Goal: Book appointment/travel/reservation

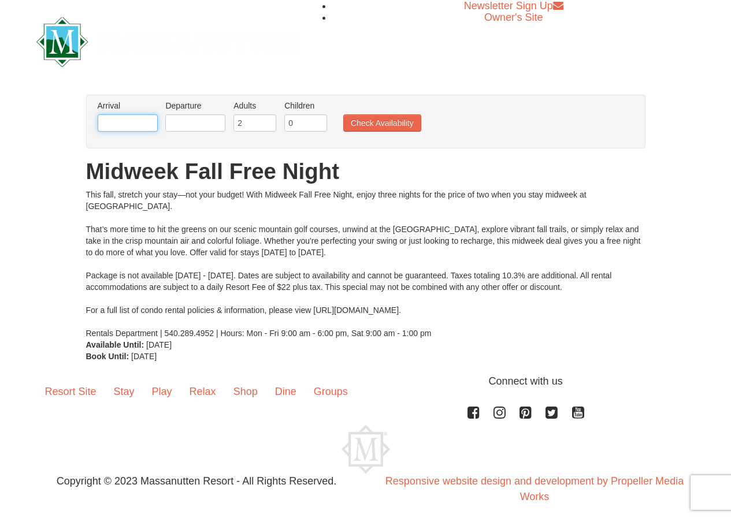
click at [135, 116] on input "text" at bounding box center [128, 122] width 60 height 17
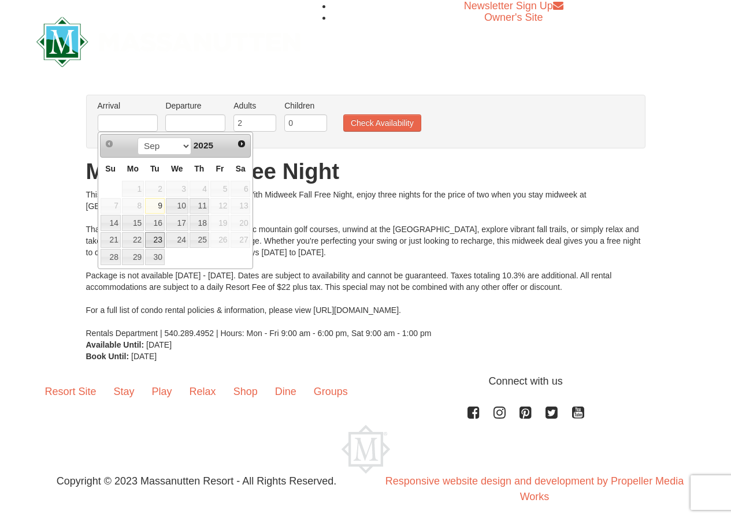
click at [154, 236] on link "23" at bounding box center [155, 240] width 20 height 16
type input "09/23/2025"
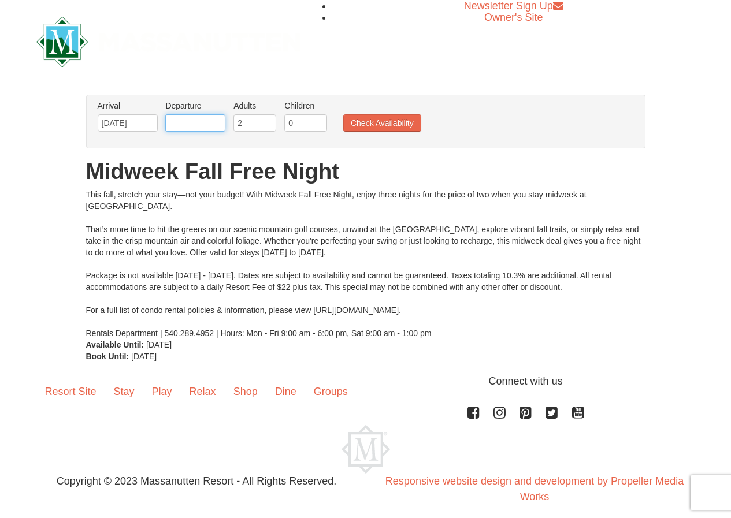
click at [203, 122] on input "text" at bounding box center [195, 122] width 60 height 17
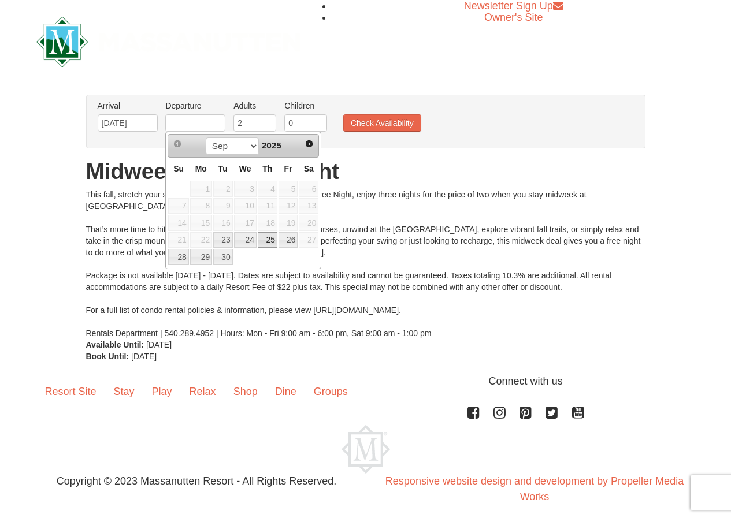
click at [271, 241] on link "25" at bounding box center [268, 240] width 20 height 16
type input "09/25/2025"
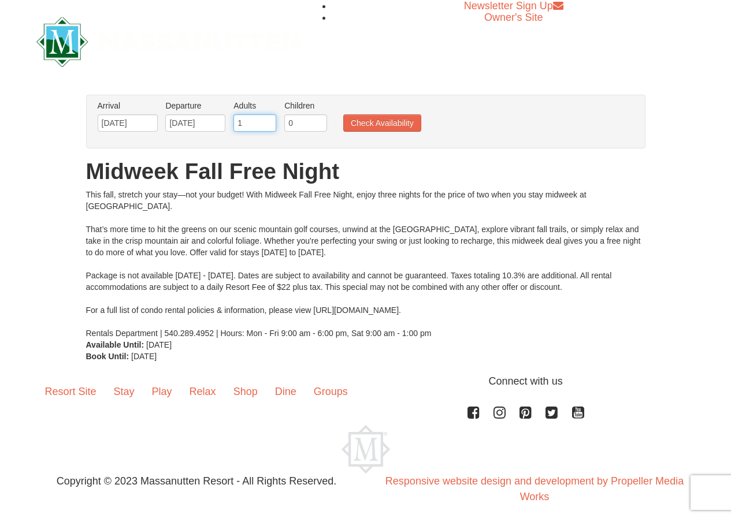
type input "1"
click at [266, 126] on input "1" at bounding box center [254, 122] width 43 height 17
click at [325, 121] on input "0" at bounding box center [305, 122] width 43 height 17
click at [322, 121] on input "1" at bounding box center [305, 122] width 43 height 17
type input "2"
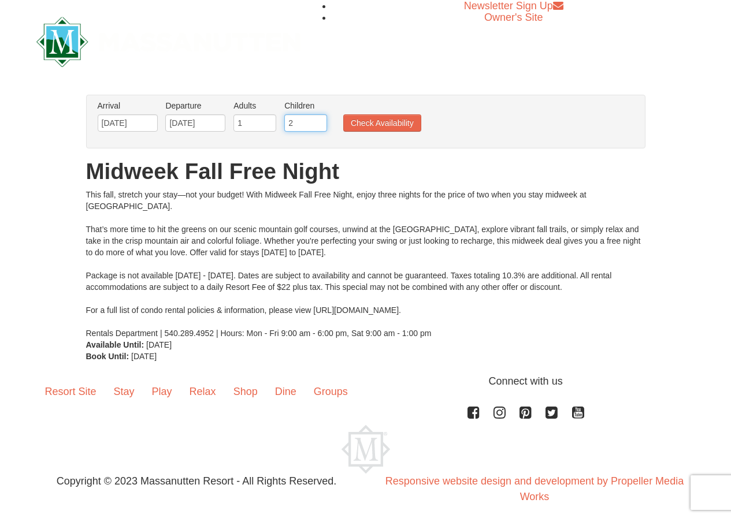
click at [322, 121] on input "2" at bounding box center [305, 122] width 43 height 17
click at [362, 129] on button "Check Availability" at bounding box center [382, 122] width 78 height 17
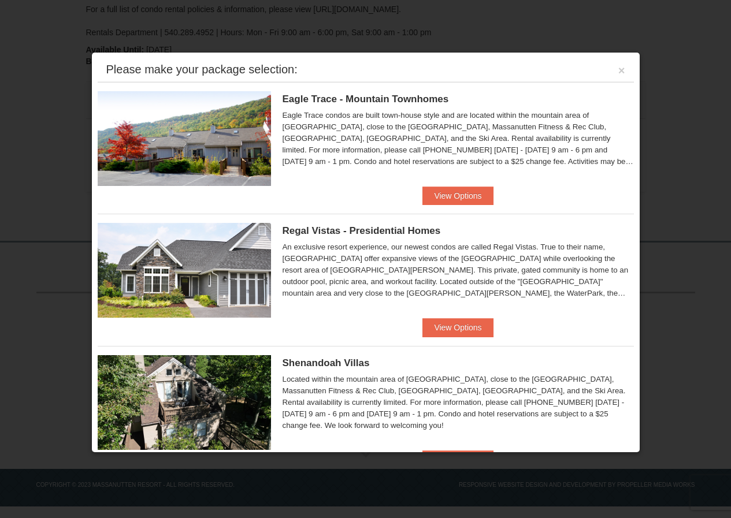
click at [606, 67] on div "Please make your package selection: ×" at bounding box center [366, 70] width 536 height 24
click at [614, 81] on div "Please make your package selection: ×" at bounding box center [366, 70] width 536 height 24
click at [618, 76] on button "×" at bounding box center [621, 71] width 7 height 12
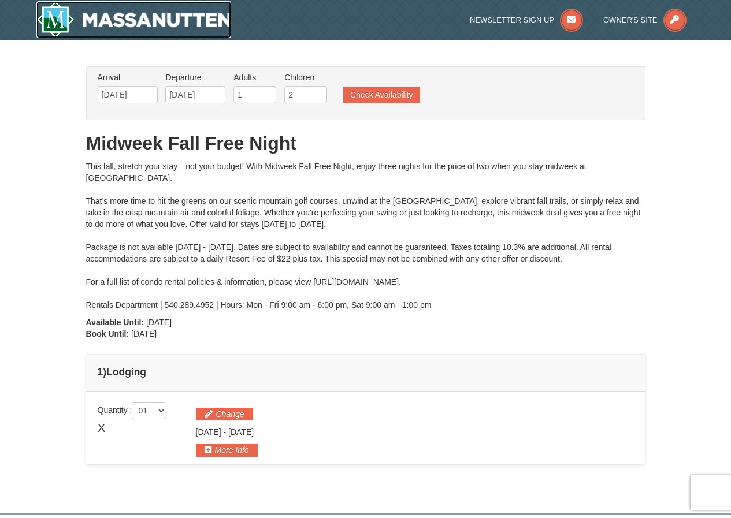
click at [146, 24] on img at bounding box center [133, 19] width 195 height 37
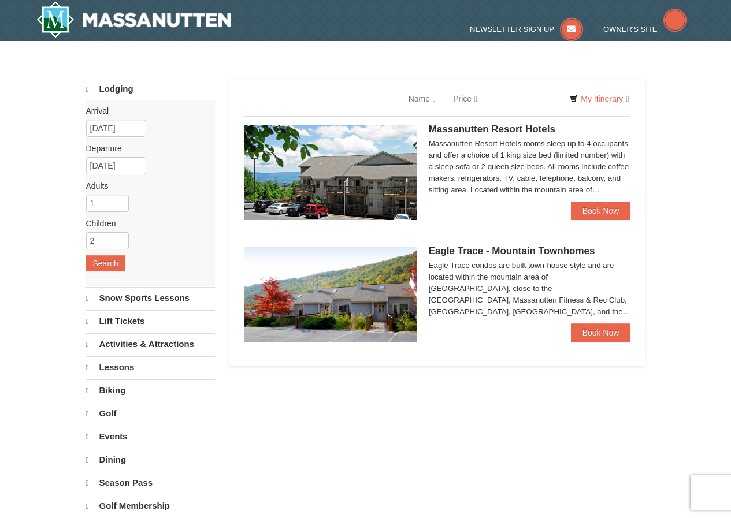
select select "9"
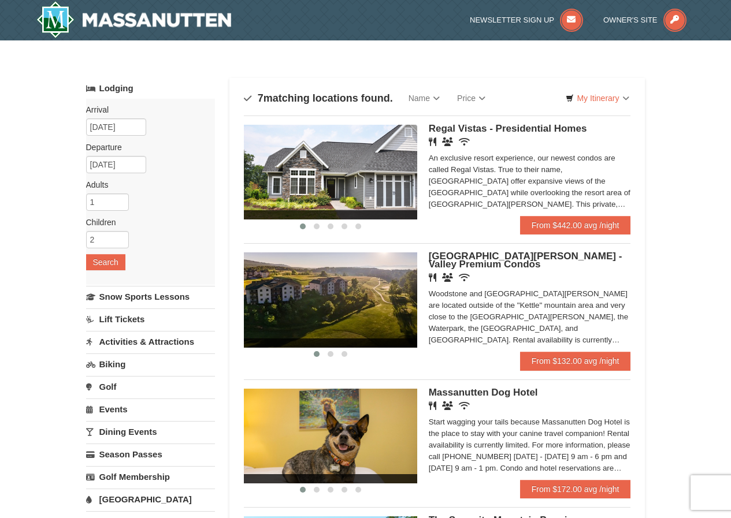
click at [118, 317] on link "Lift Tickets" at bounding box center [150, 318] width 129 height 21
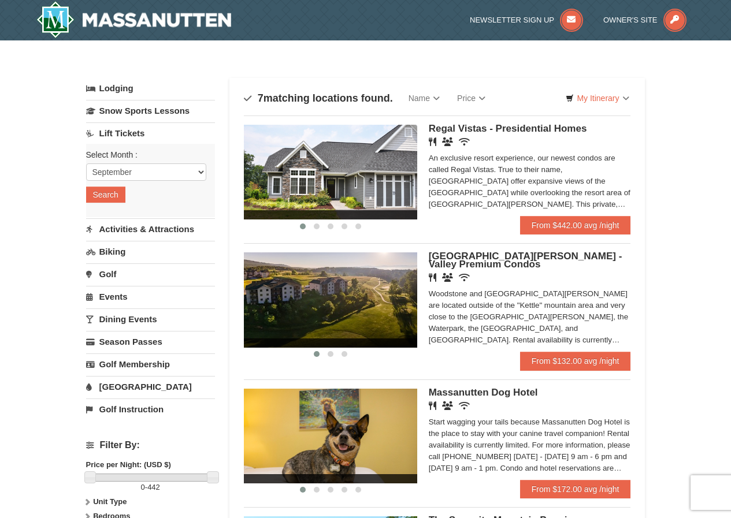
click at [335, 163] on img at bounding box center [330, 172] width 173 height 95
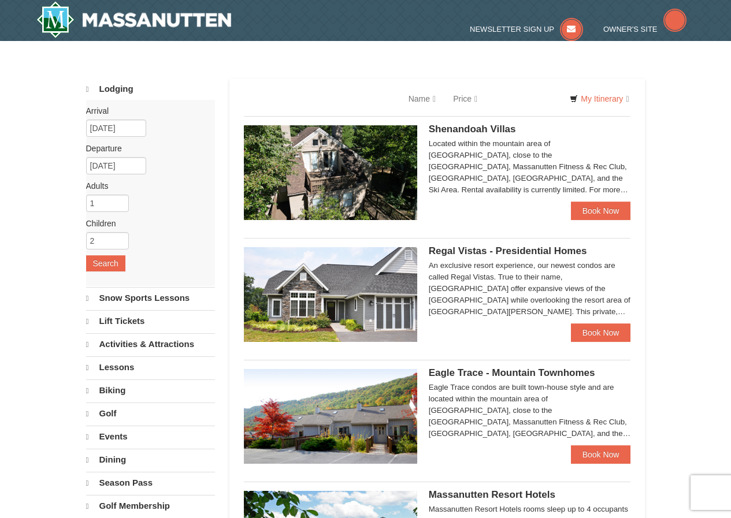
select select "9"
